Goal: Task Accomplishment & Management: Complete application form

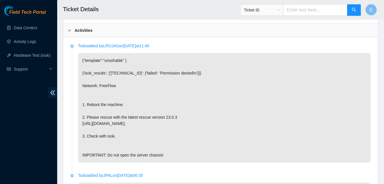
scroll to position [293, 0]
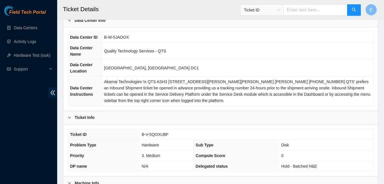
scroll to position [32, 0]
drag, startPoint x: 142, startPoint y: 132, endPoint x: 167, endPoint y: 137, distance: 25.5
click at [167, 137] on span "B-V-5QOXUBF" at bounding box center [155, 134] width 27 height 5
copy span "B-V-5QOXUBF"
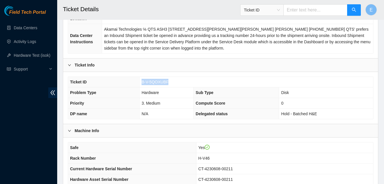
scroll to position [84, 0]
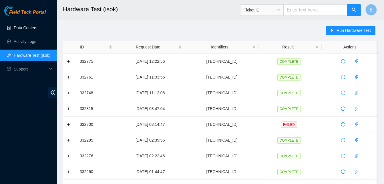
click at [31, 27] on link "Data Centers" at bounding box center [25, 27] width 23 height 5
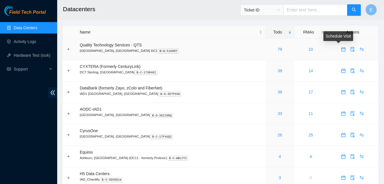
click at [341, 49] on icon "calendar" at bounding box center [343, 49] width 5 height 5
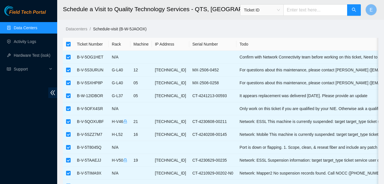
click at [69, 44] on input "checkbox" at bounding box center [68, 44] width 5 height 5
checkbox input "false"
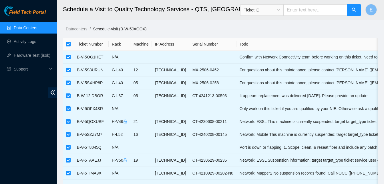
checkbox input "false"
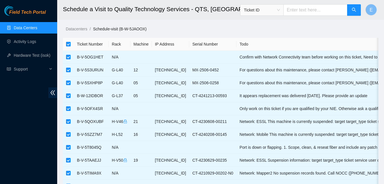
checkbox input "false"
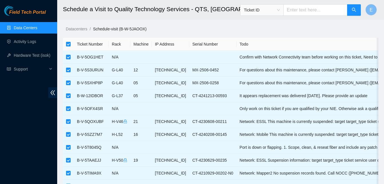
checkbox input "false"
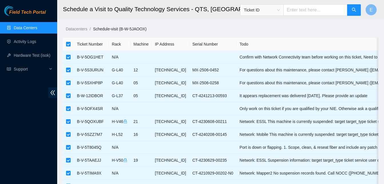
checkbox input "false"
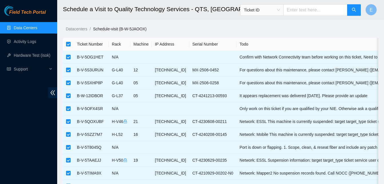
checkbox input "false"
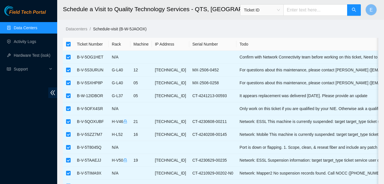
checkbox input "false"
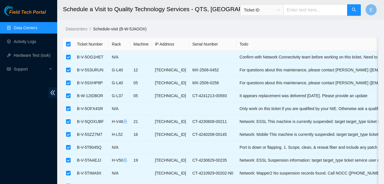
checkbox input "false"
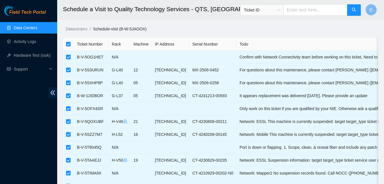
checkbox input "false"
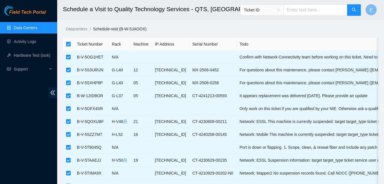
checkbox input "false"
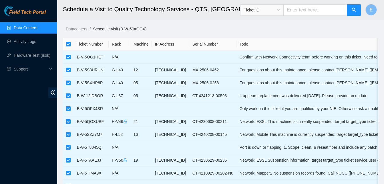
checkbox input "false"
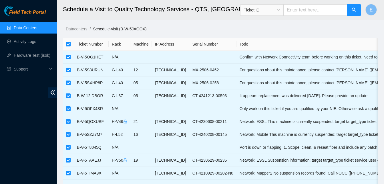
checkbox input "false"
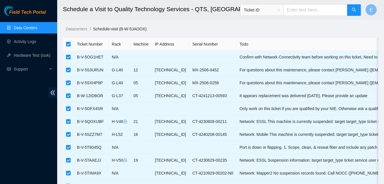
checkbox input "false"
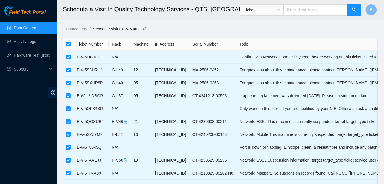
checkbox input "false"
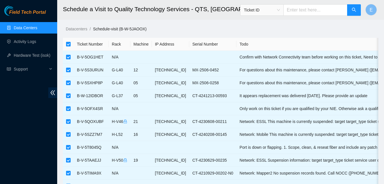
checkbox input "false"
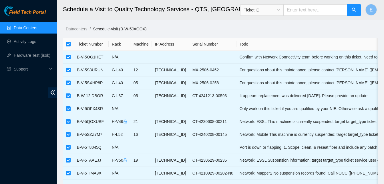
checkbox input "false"
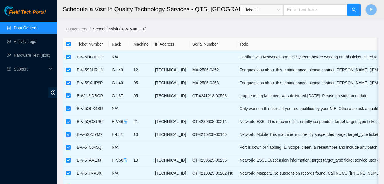
checkbox input "false"
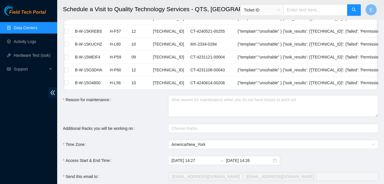
scroll to position [974, 0]
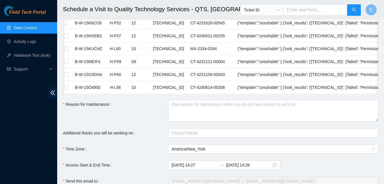
click at [305, 12] on input "text" at bounding box center [316, 9] width 64 height 11
paste input "B-V-5QOXUBF"
type input "B-V-5QOXUBF"
click at [355, 8] on icon "search" at bounding box center [354, 9] width 5 height 5
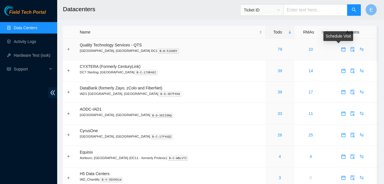
click at [342, 48] on icon "calendar" at bounding box center [343, 48] width 3 height 1
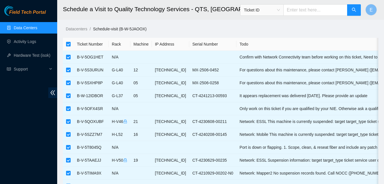
click at [69, 43] on input "checkbox" at bounding box center [68, 44] width 5 height 5
checkbox input "false"
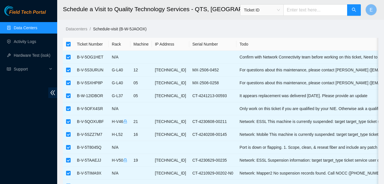
checkbox input "false"
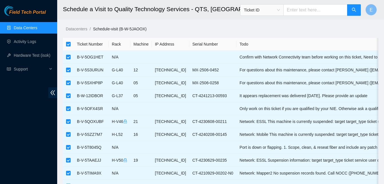
checkbox input "false"
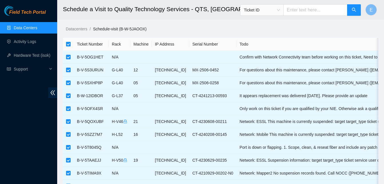
checkbox input "false"
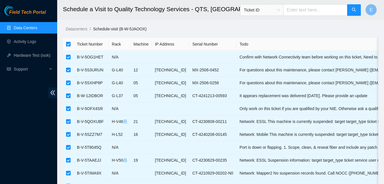
checkbox input "false"
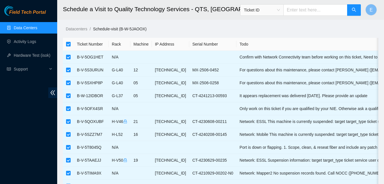
checkbox input "false"
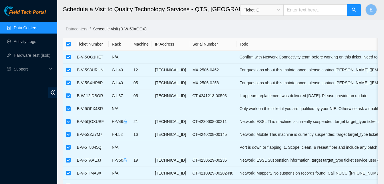
checkbox input "false"
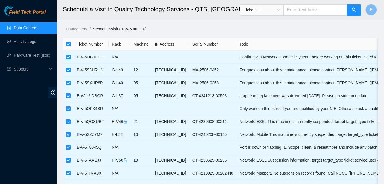
checkbox input "false"
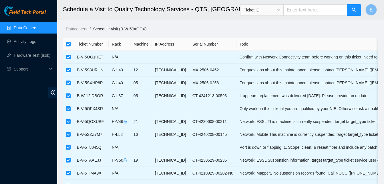
checkbox input "false"
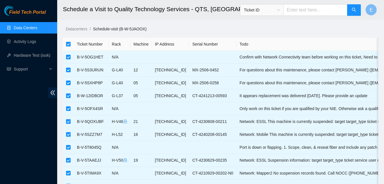
checkbox input "false"
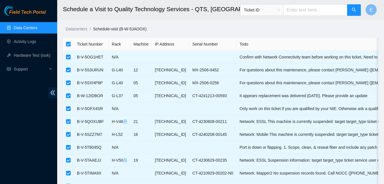
checkbox input "false"
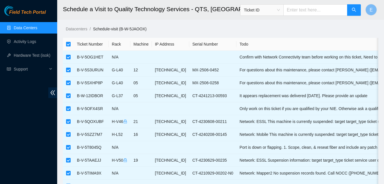
checkbox input "false"
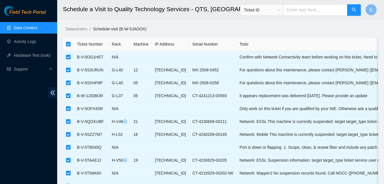
checkbox input "false"
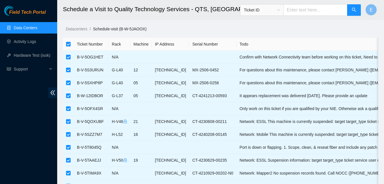
checkbox input "false"
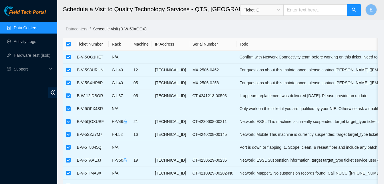
checkbox input "false"
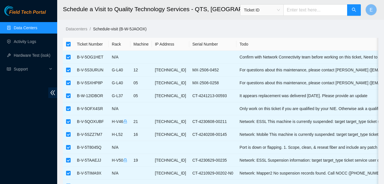
checkbox input "false"
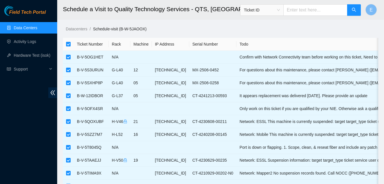
checkbox input "false"
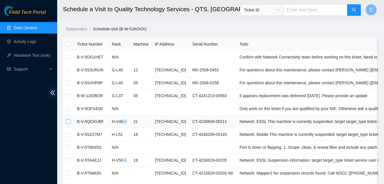
click at [69, 121] on input "checkbox" at bounding box center [68, 121] width 5 height 5
checkbox input "true"
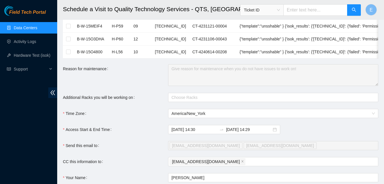
scroll to position [1010, 0]
click at [184, 100] on div at bounding box center [271, 97] width 202 height 7
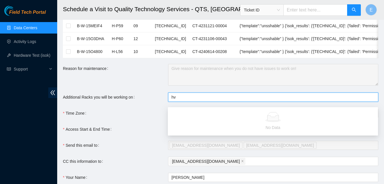
type input "h"
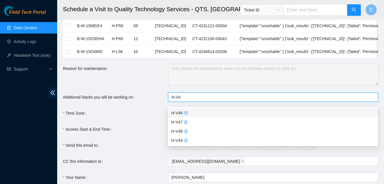
type input "H-V46"
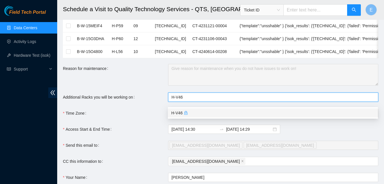
click at [178, 113] on div "H-V46" at bounding box center [272, 113] width 203 height 6
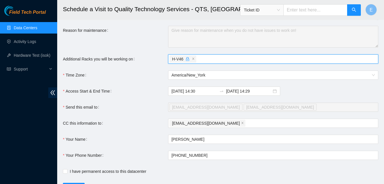
scroll to position [1075, 0]
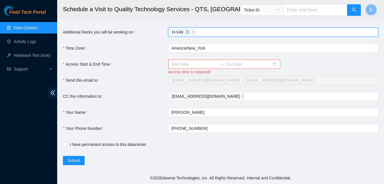
click at [199, 67] on input "Access Start & End Time" at bounding box center [195, 64] width 46 height 6
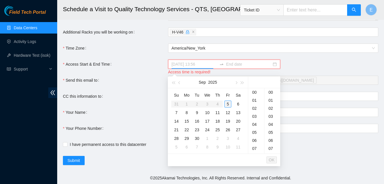
type input "2025-09-05 13:56"
click at [227, 104] on div "5" at bounding box center [228, 103] width 7 height 7
click at [261, 67] on input at bounding box center [249, 64] width 46 height 6
click at [229, 105] on div "5" at bounding box center [228, 103] width 7 height 7
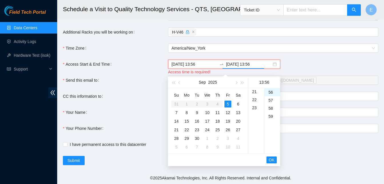
scroll to position [184, 0]
click at [255, 94] on div "23" at bounding box center [256, 93] width 16 height 8
click at [272, 117] on div "59" at bounding box center [273, 116] width 16 height 8
type input "2025-09-05 23:59"
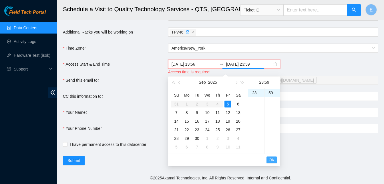
click at [270, 157] on span "OK" at bounding box center [272, 160] width 6 height 6
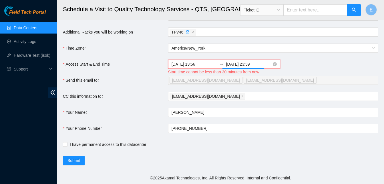
click at [203, 67] on input "2025-09-05 13:56" at bounding box center [195, 64] width 46 height 6
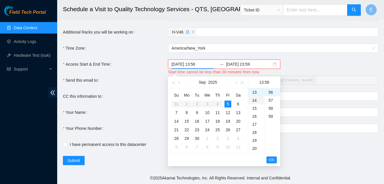
click at [255, 101] on div "14" at bounding box center [256, 100] width 16 height 8
click at [270, 91] on div "30" at bounding box center [273, 93] width 16 height 8
click at [270, 91] on div "30" at bounding box center [273, 92] width 16 height 8
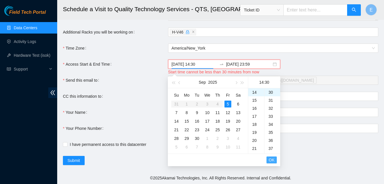
click at [272, 161] on span "OK" at bounding box center [272, 160] width 6 height 6
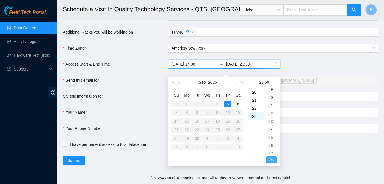
scroll to position [472, 0]
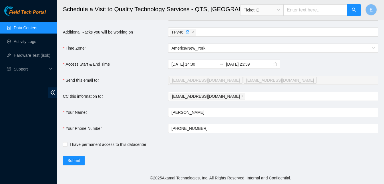
scroll to position [1079, 0]
click at [79, 159] on span "Submit" at bounding box center [74, 160] width 13 height 6
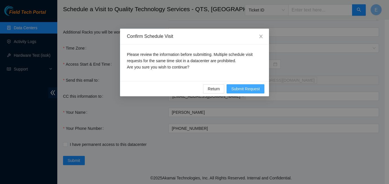
click at [244, 86] on span "Submit Request" at bounding box center [245, 89] width 29 height 6
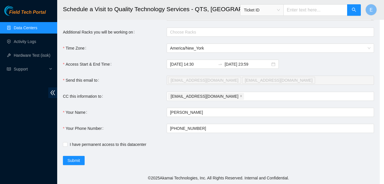
type input "2025-09-05 14:33"
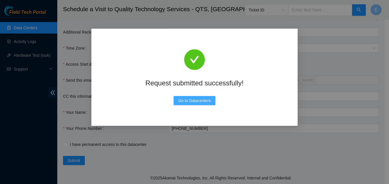
click at [201, 100] on span "Go to Datacenters" at bounding box center [194, 100] width 33 height 6
